Goal: Transaction & Acquisition: Purchase product/service

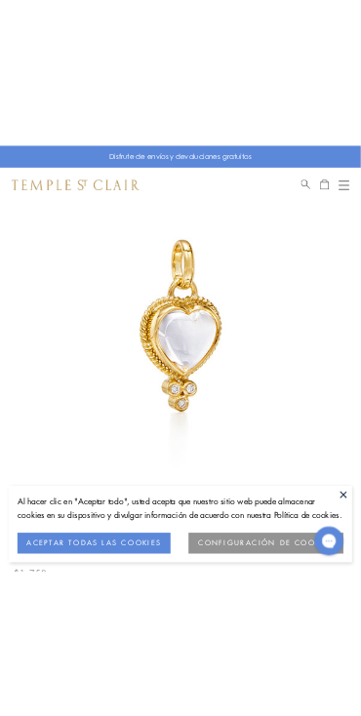
scroll to position [113, 0]
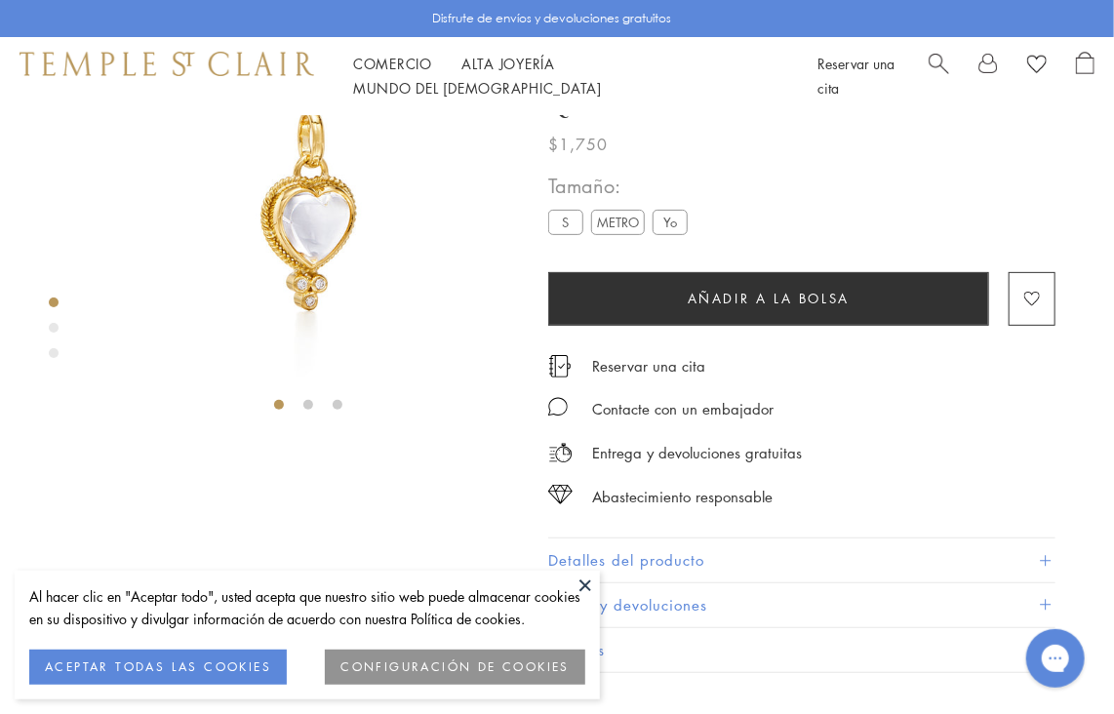
drag, startPoint x: 640, startPoint y: 388, endPoint x: 645, endPoint y: 372, distance: 17.3
click at [643, 381] on div "Colgante de corazón de [PERSON_NAME] pequeño de 18 quilates $1,750 El Colgante …" at bounding box center [801, 336] width 507 height 673
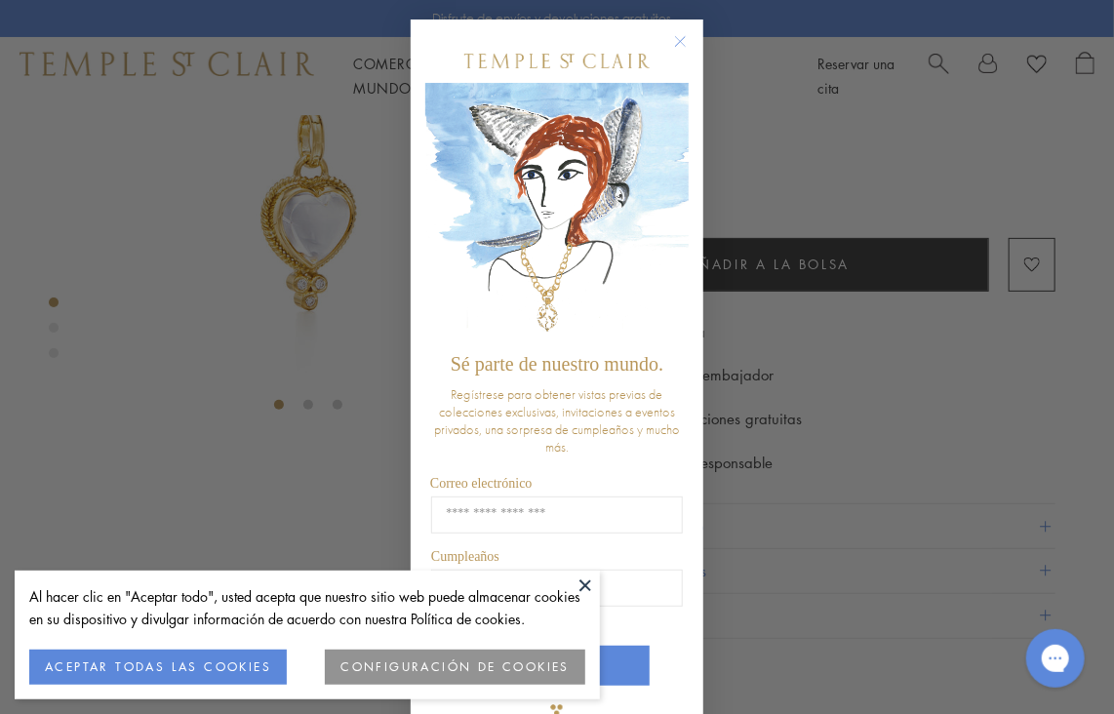
click at [867, 489] on div "Close dialog Sé parte de nuestro mundo. Regístrese para obtener vistas previas …" at bounding box center [557, 357] width 1114 height 714
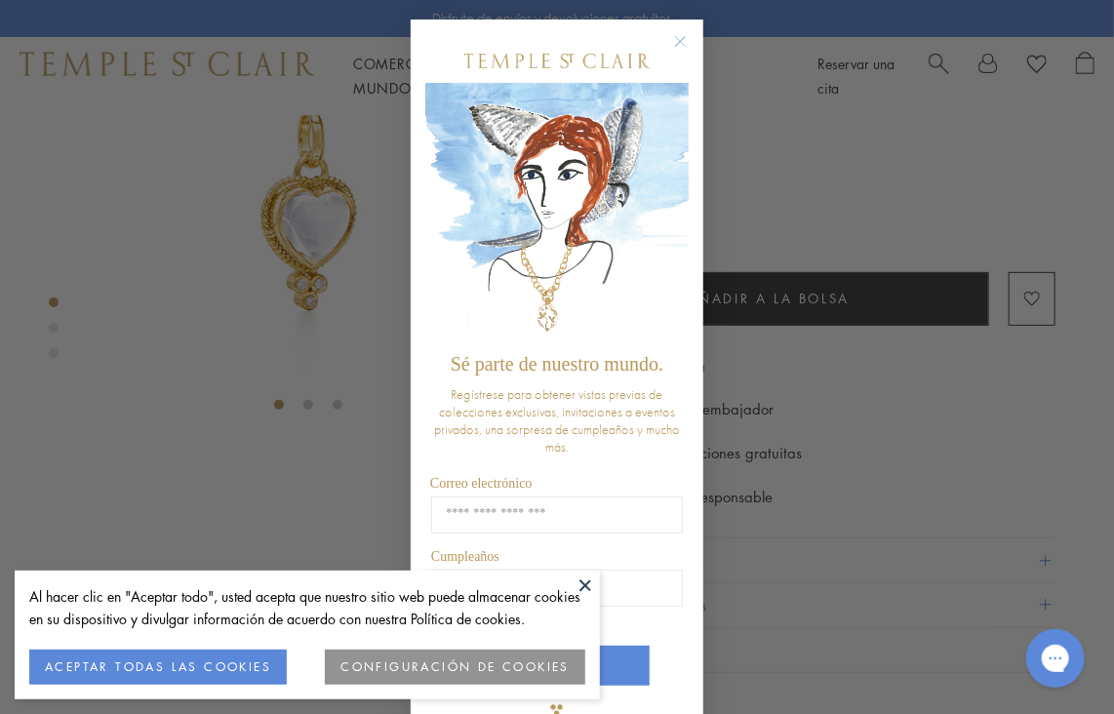
click at [679, 36] on circle "Cerrar diálogo" at bounding box center [680, 41] width 23 height 23
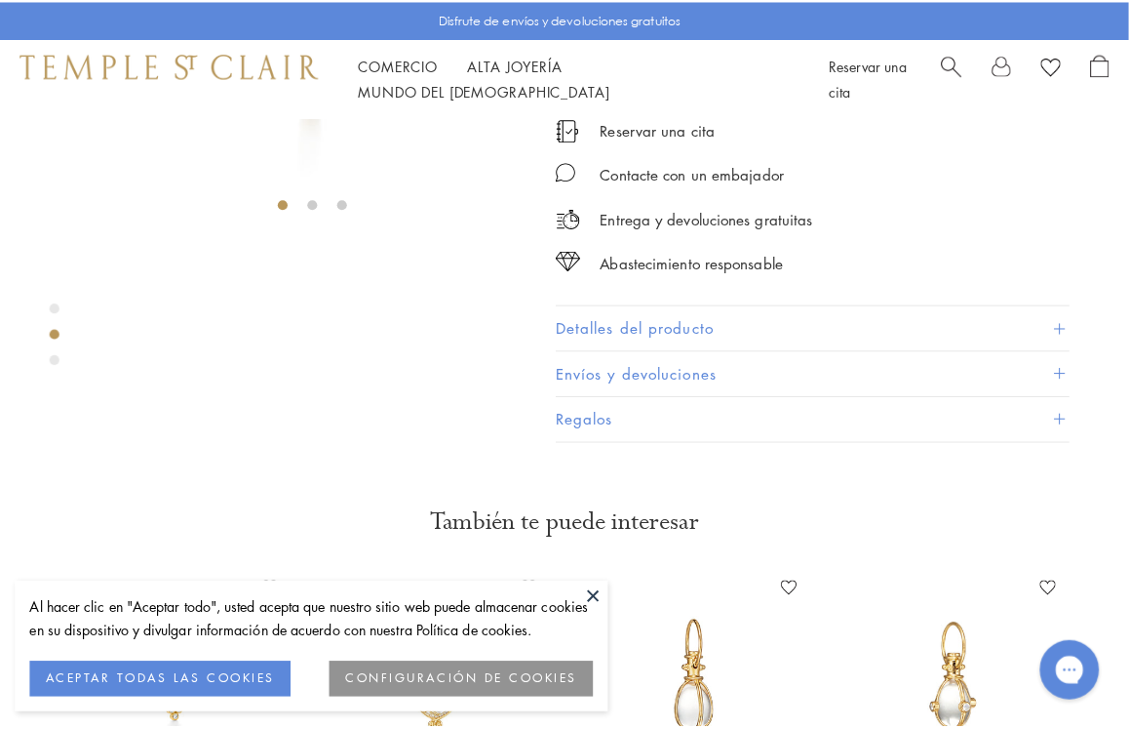
scroll to position [408, 0]
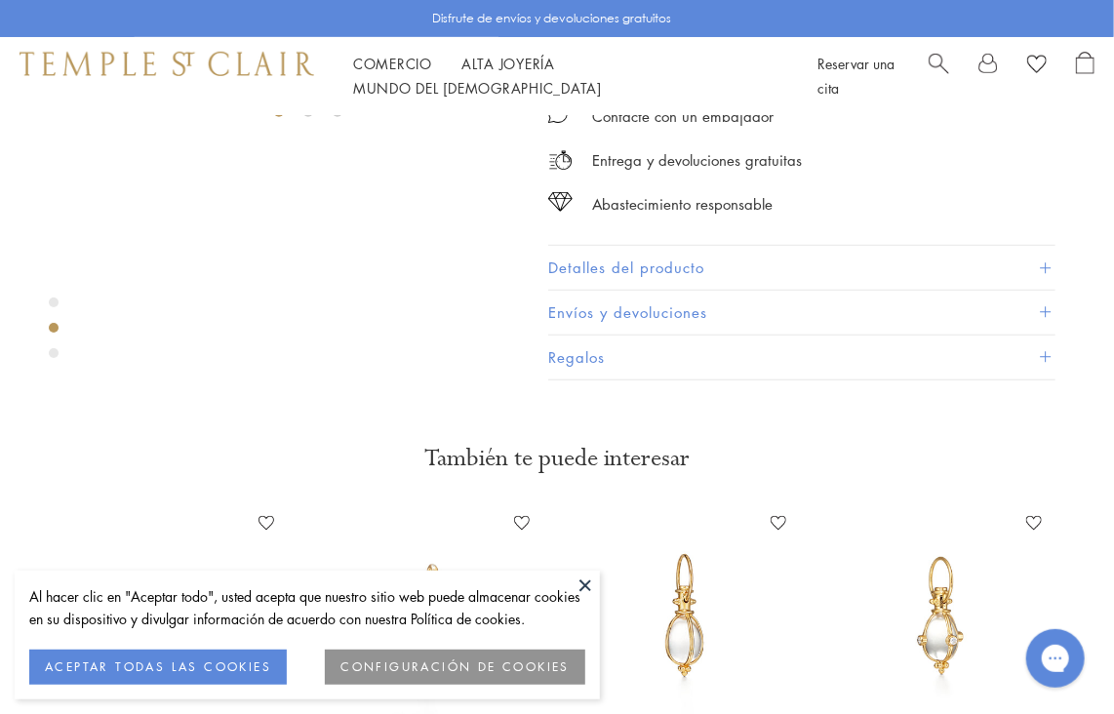
click at [819, 15] on font "Añadir a la bolsa" at bounding box center [769, 5] width 162 height 19
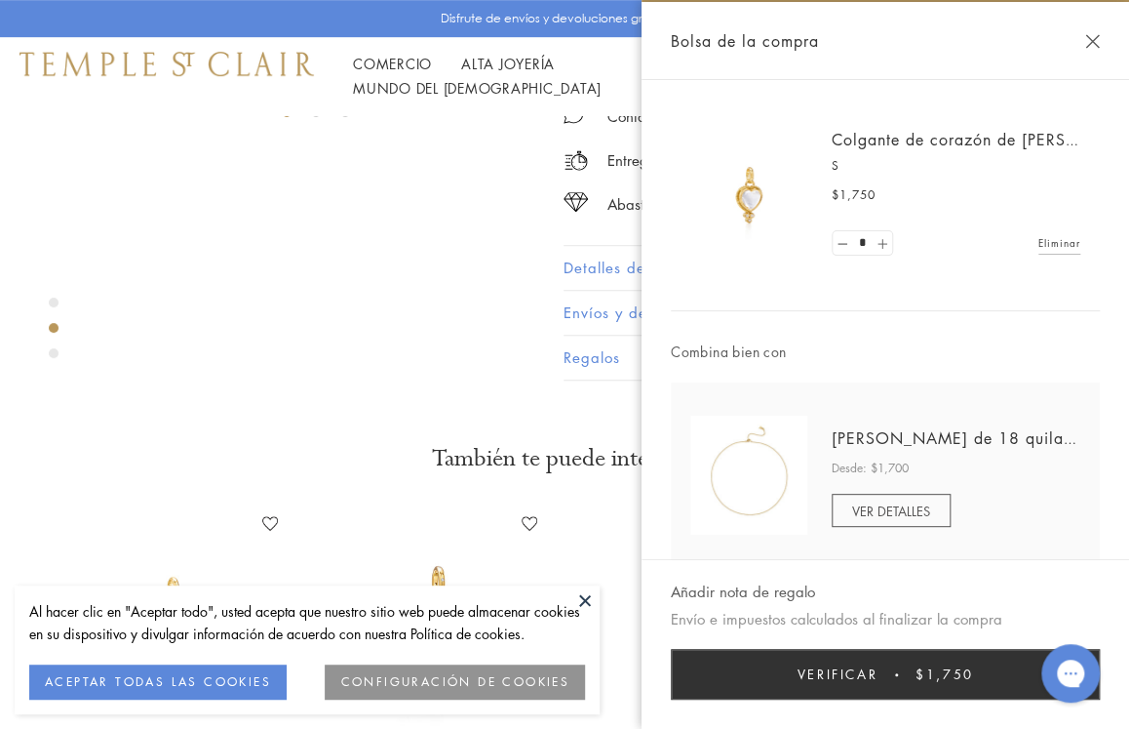
click at [884, 240] on link at bounding box center [882, 243] width 20 height 24
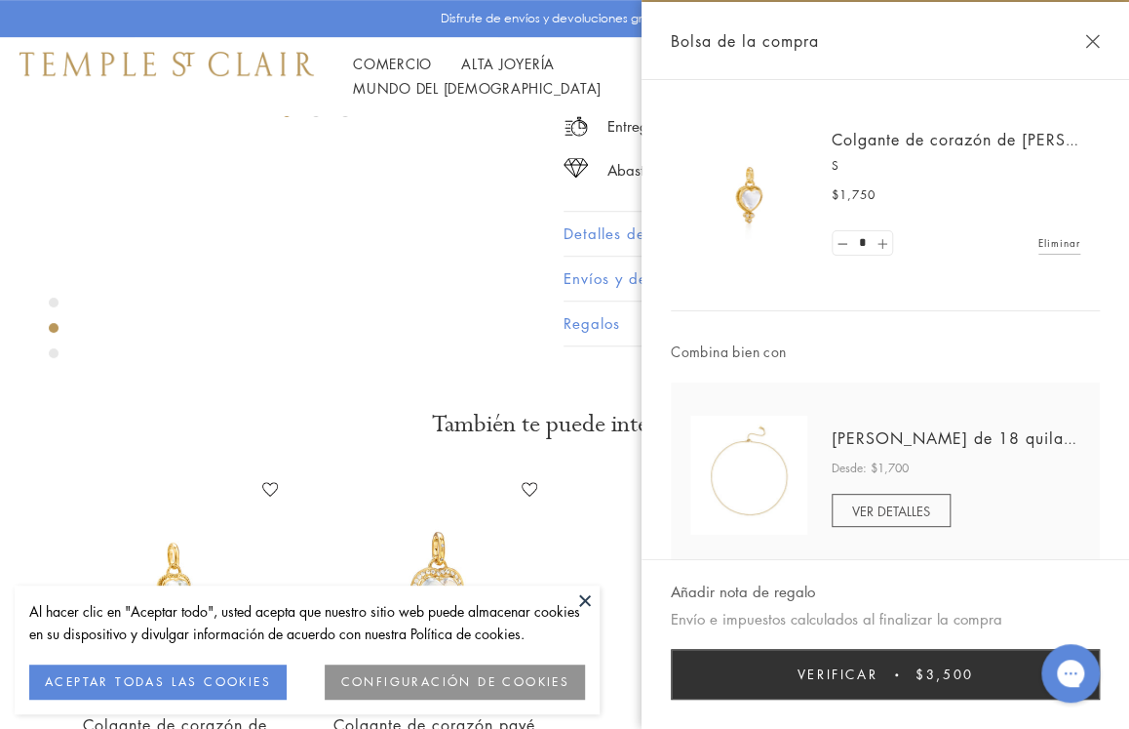
click at [884, 240] on link at bounding box center [882, 243] width 20 height 24
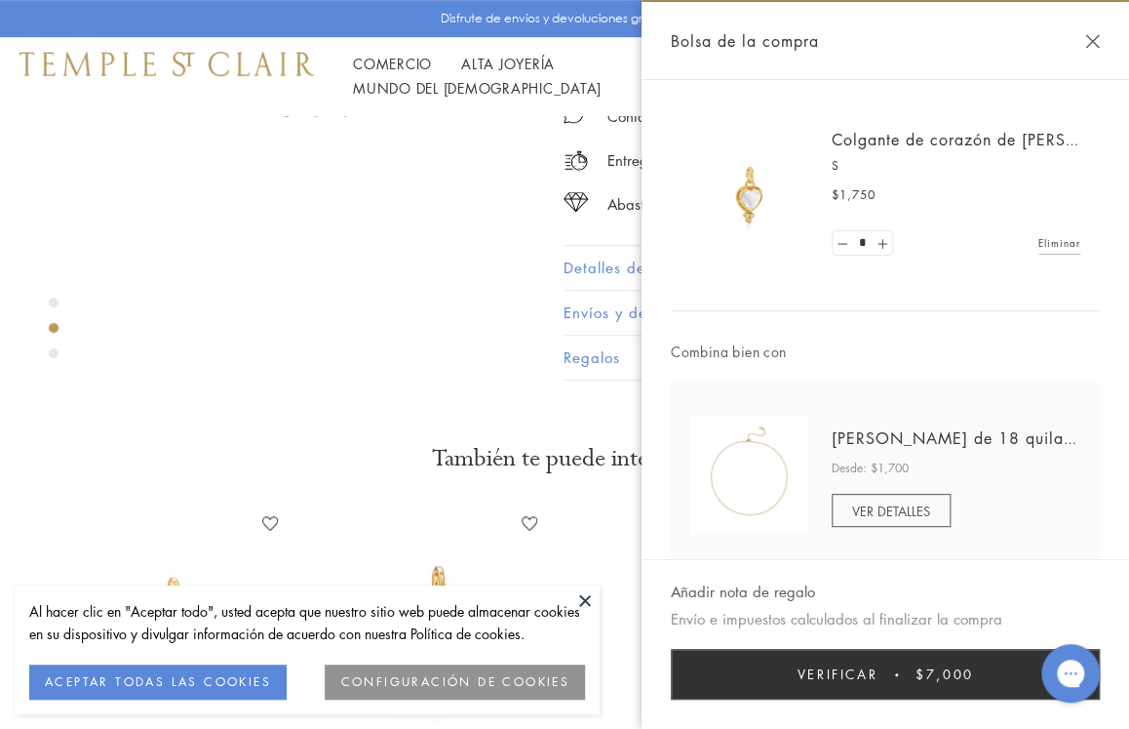
click at [839, 668] on button "Verificar $7,000" at bounding box center [885, 674] width 429 height 51
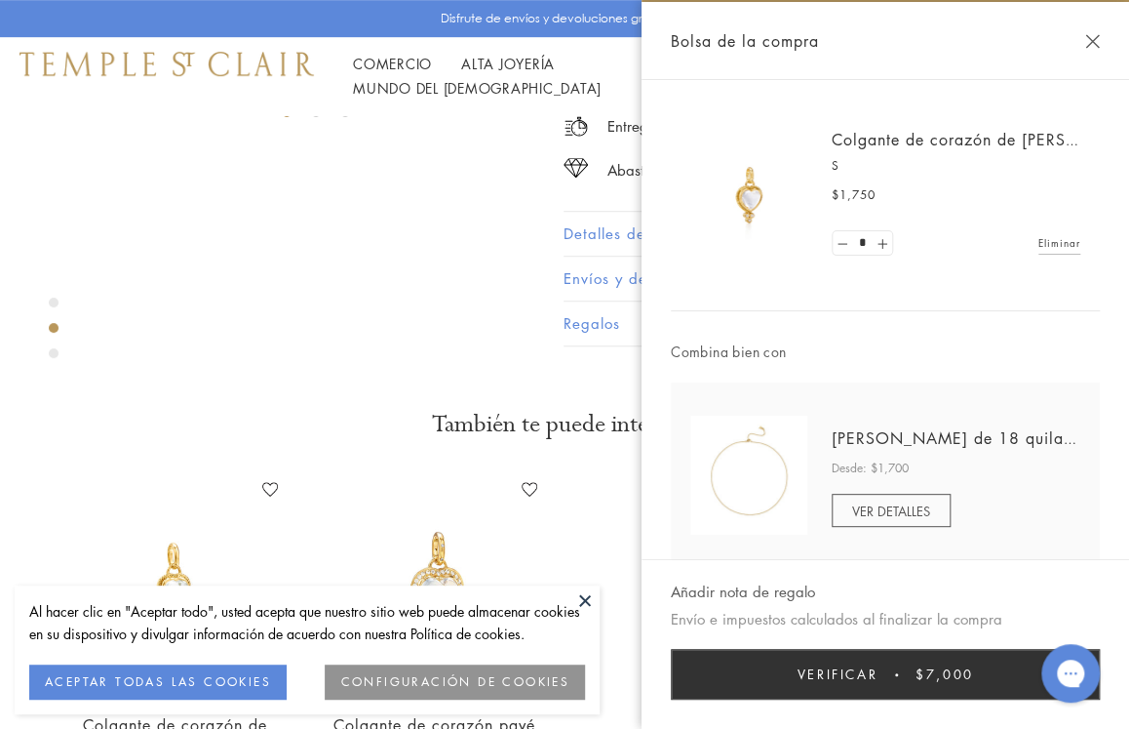
click at [918, 673] on font "$7,000" at bounding box center [945, 673] width 59 height 19
